Goal: Navigation & Orientation: Find specific page/section

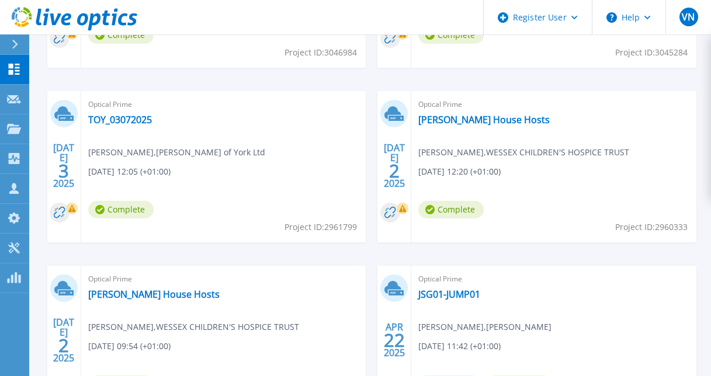
scroll to position [526, 0]
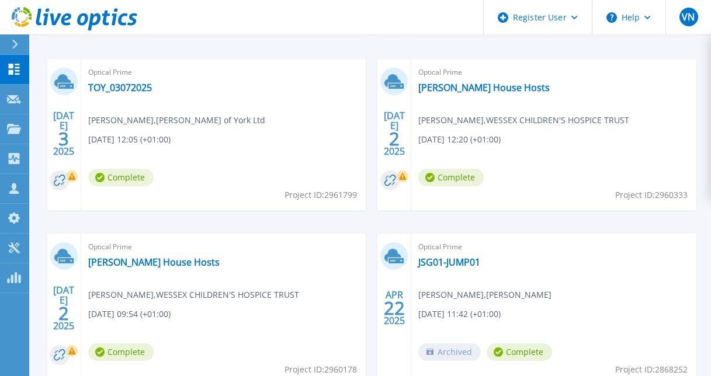
click at [16, 41] on icon at bounding box center [15, 44] width 6 height 9
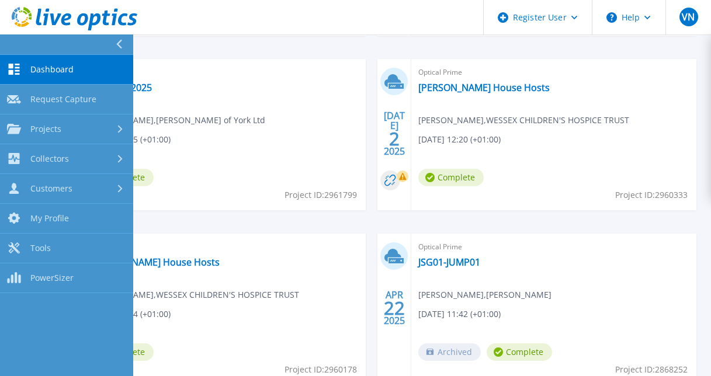
click at [43, 78] on link "Dashboard Dashboard" at bounding box center [66, 70] width 133 height 30
